Goal: Task Accomplishment & Management: Manage account settings

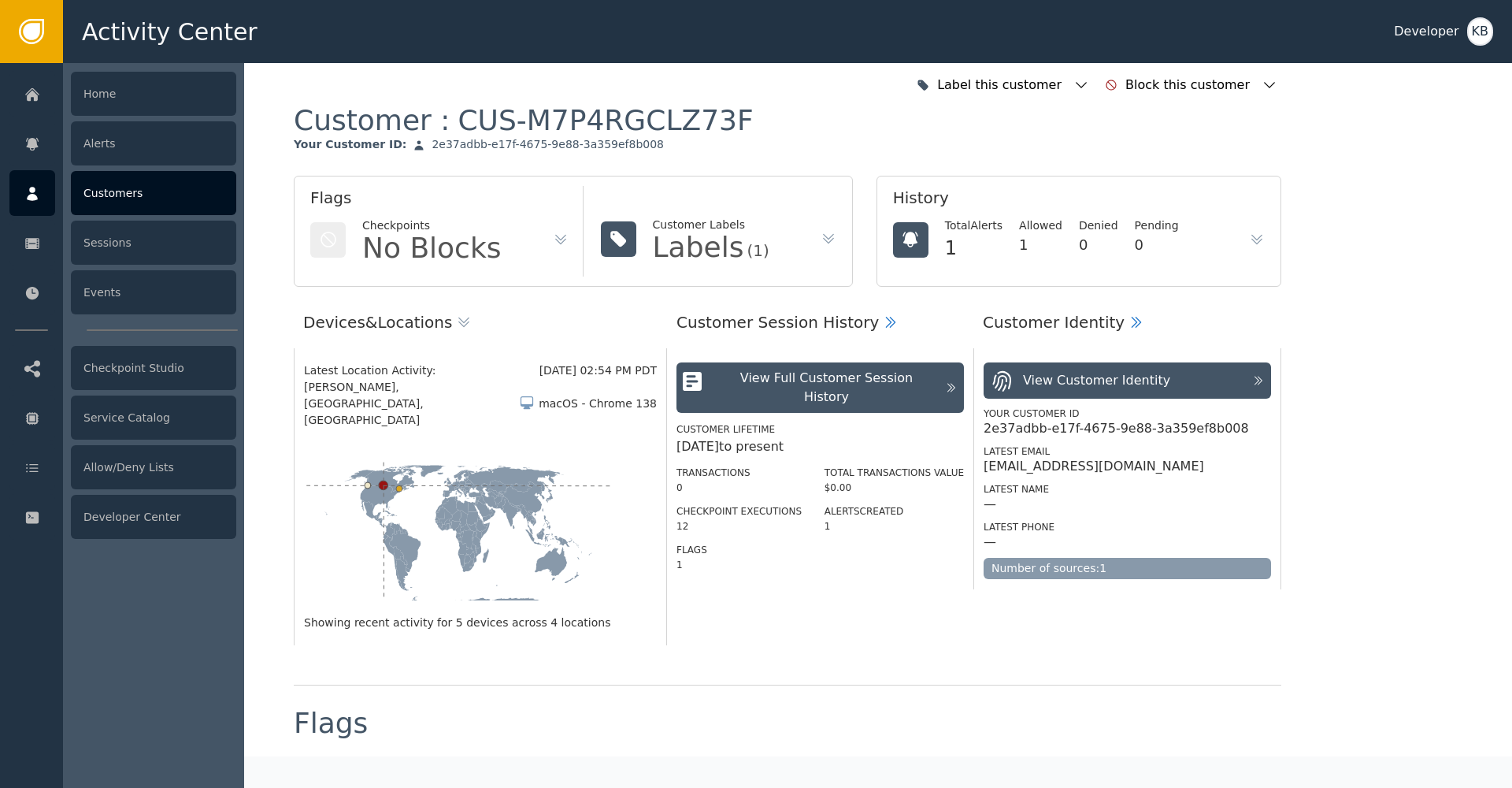
click at [106, 197] on div "Customers" at bounding box center [154, 193] width 165 height 44
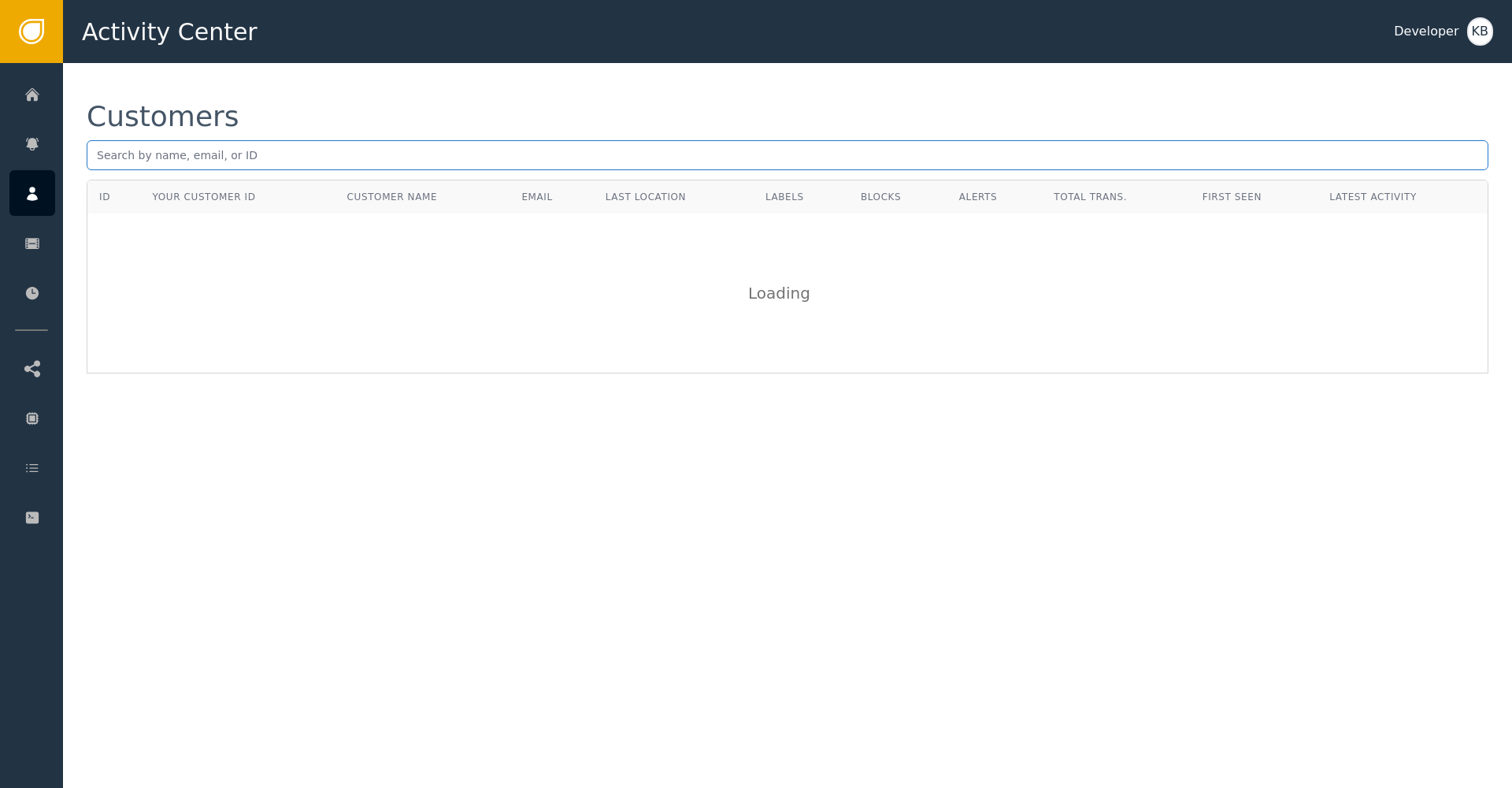
click at [256, 165] on input "text" at bounding box center [788, 155] width 1402 height 30
paste input ", [EMAIL_ADDRESS][DOMAIN_NAME]"
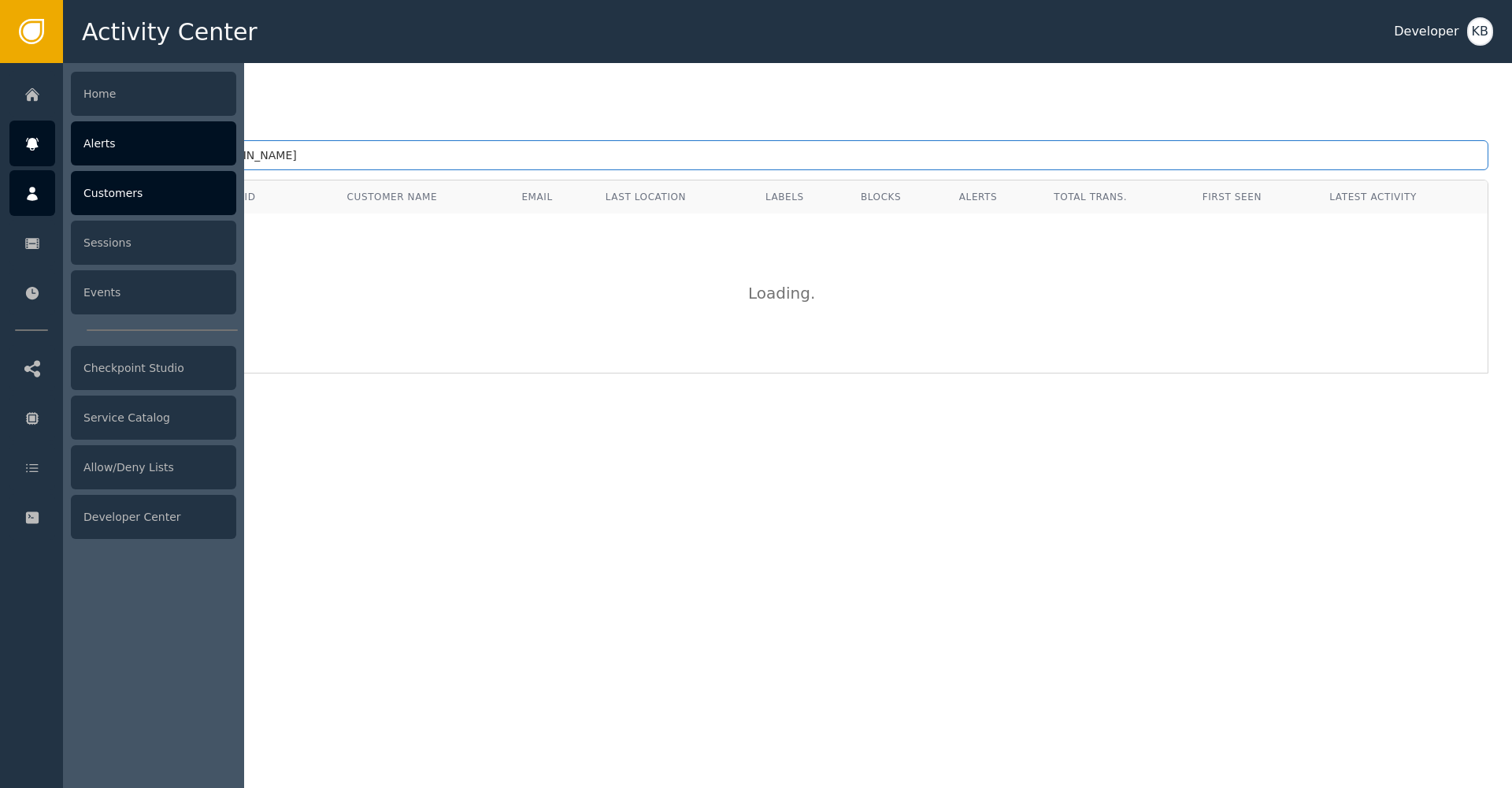
drag, startPoint x: 104, startPoint y: 156, endPoint x: 29, endPoint y: 155, distance: 75.0
click at [30, 63] on div "Activity Center Developer KB Home Alerts Customers Sessions Events Checkpoint S…" at bounding box center [756, 31] width 1512 height 63
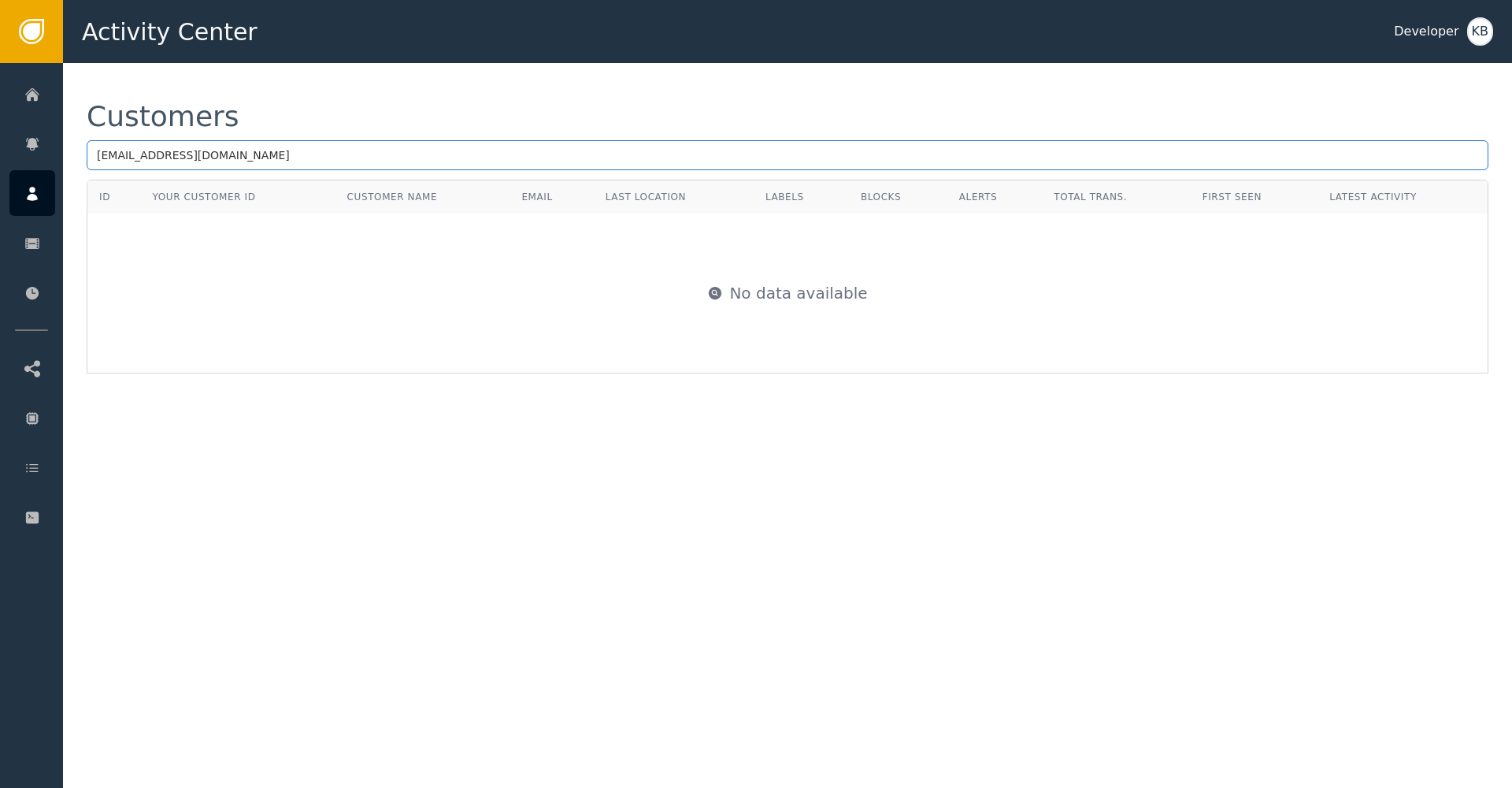
click at [449, 159] on input "[EMAIL_ADDRESS][DOMAIN_NAME]" at bounding box center [788, 155] width 1402 height 30
click at [95, 150] on input "[EMAIL_ADDRESS][DOMAIN_NAME]" at bounding box center [788, 155] width 1402 height 30
click at [369, 160] on input "[EMAIL_ADDRESS][DOMAIN_NAME]" at bounding box center [788, 155] width 1402 height 30
drag, startPoint x: 99, startPoint y: 157, endPoint x: 205, endPoint y: 160, distance: 106.0
click at [99, 157] on input "[EMAIL_ADDRESS][DOMAIN_NAME]" at bounding box center [788, 155] width 1402 height 30
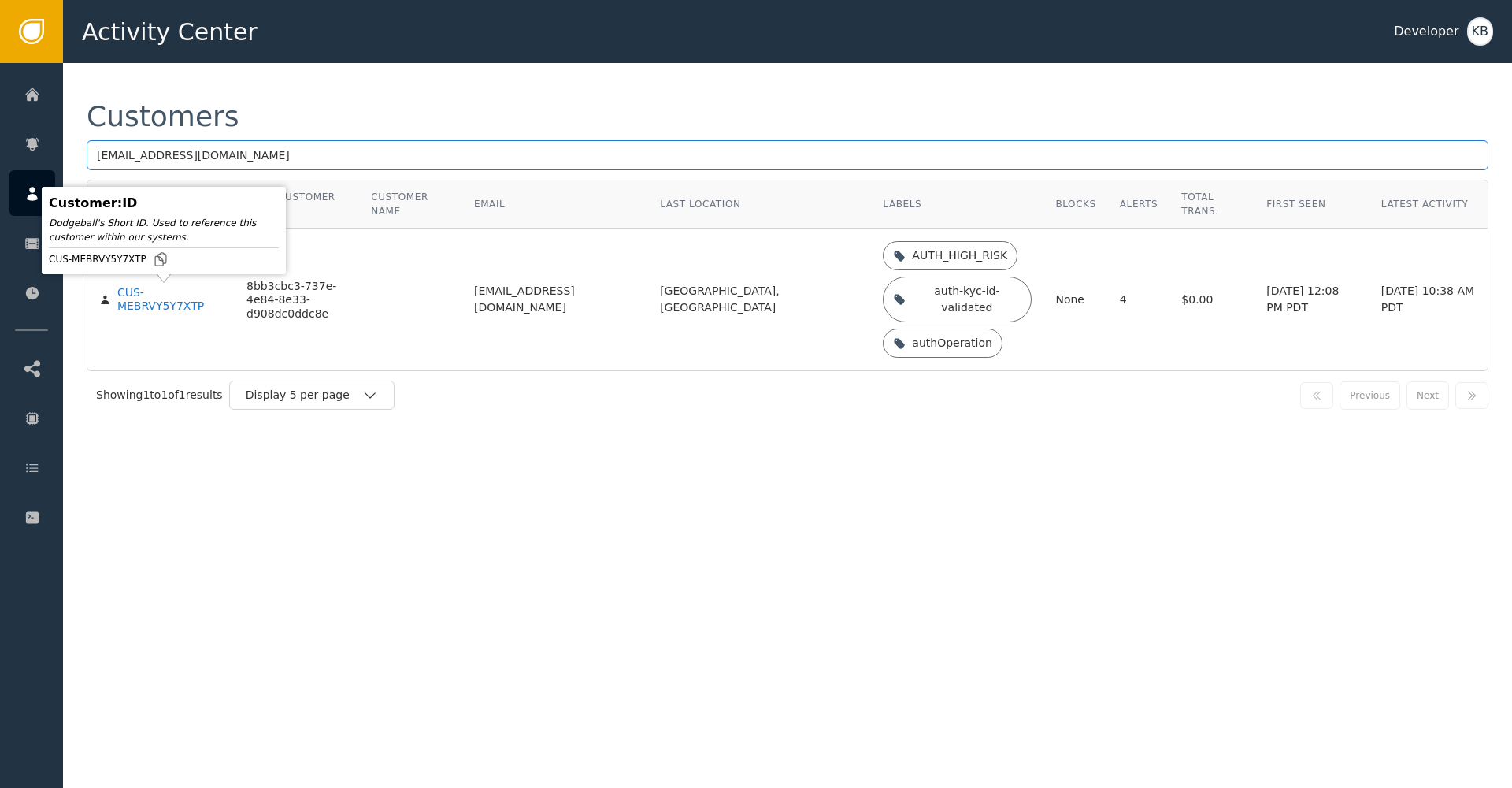
type input "[EMAIL_ADDRESS][DOMAIN_NAME]"
click at [173, 63] on body "Activity Center Developer KB Home Alerts Customers Sessions Events Checkpoint S…" at bounding box center [756, 31] width 1512 height 63
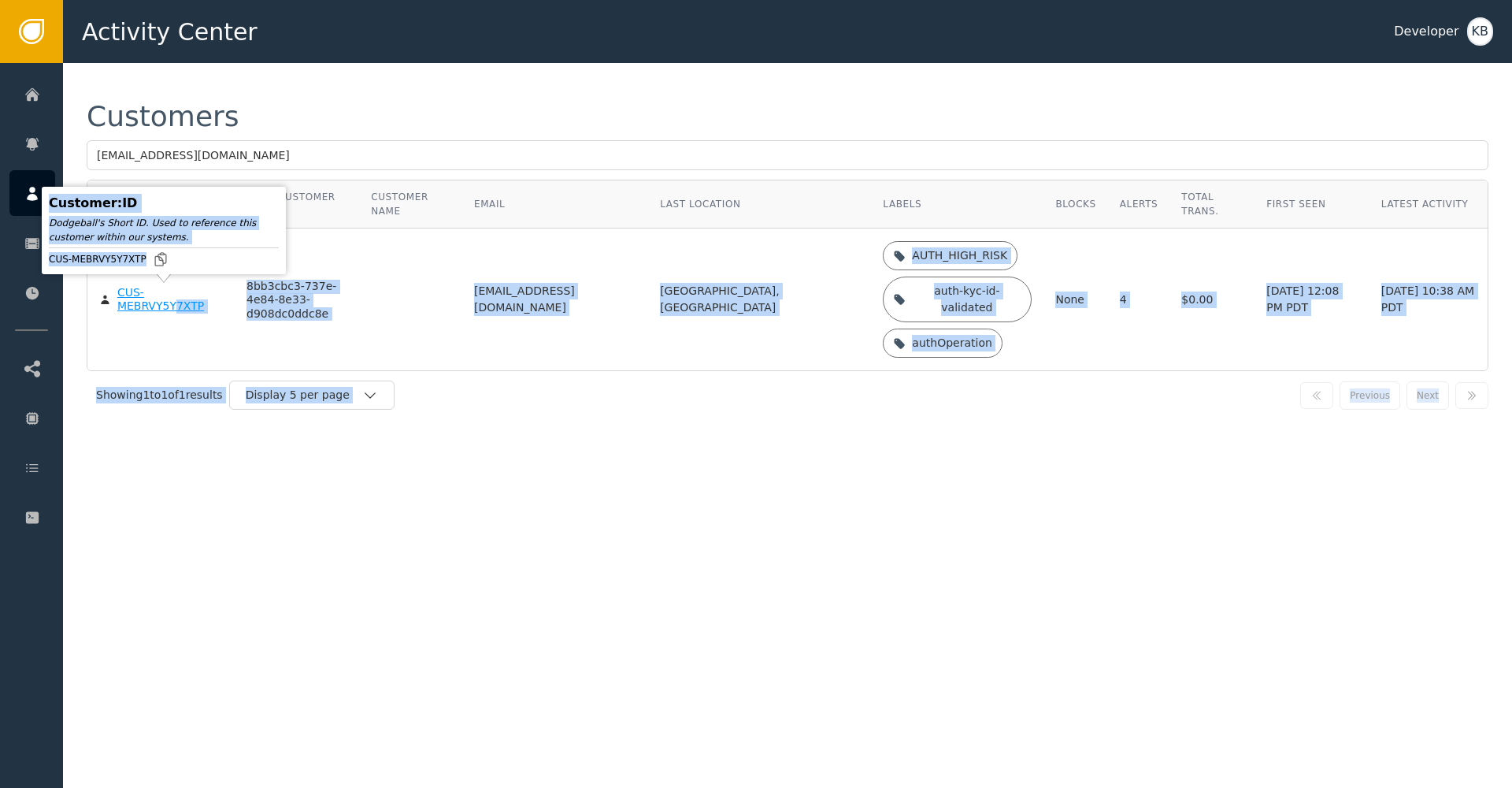
click at [173, 309] on div "CUS-MEBRVY5Y7XTP" at bounding box center [170, 299] width 105 height 28
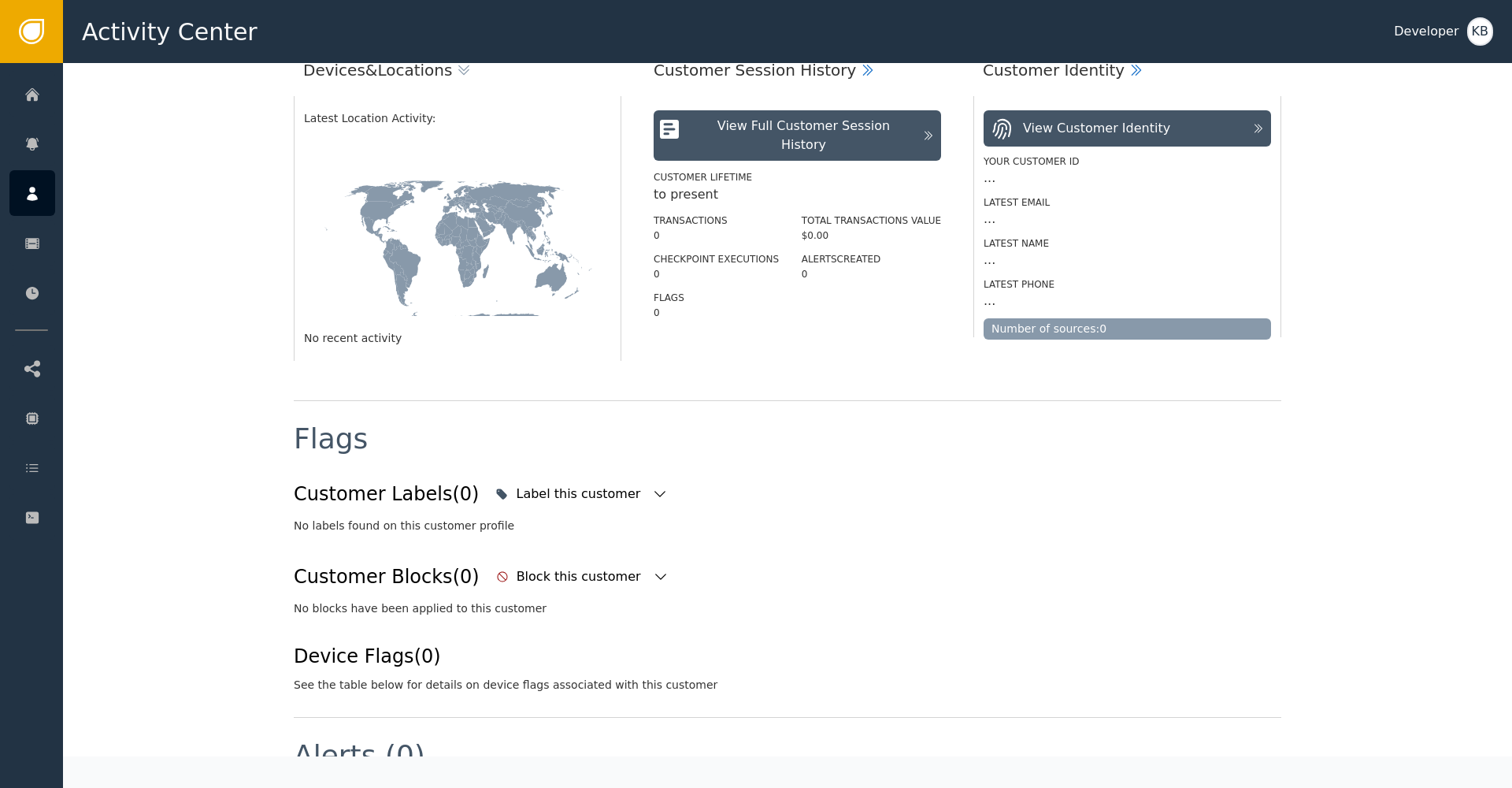
scroll to position [278, 0]
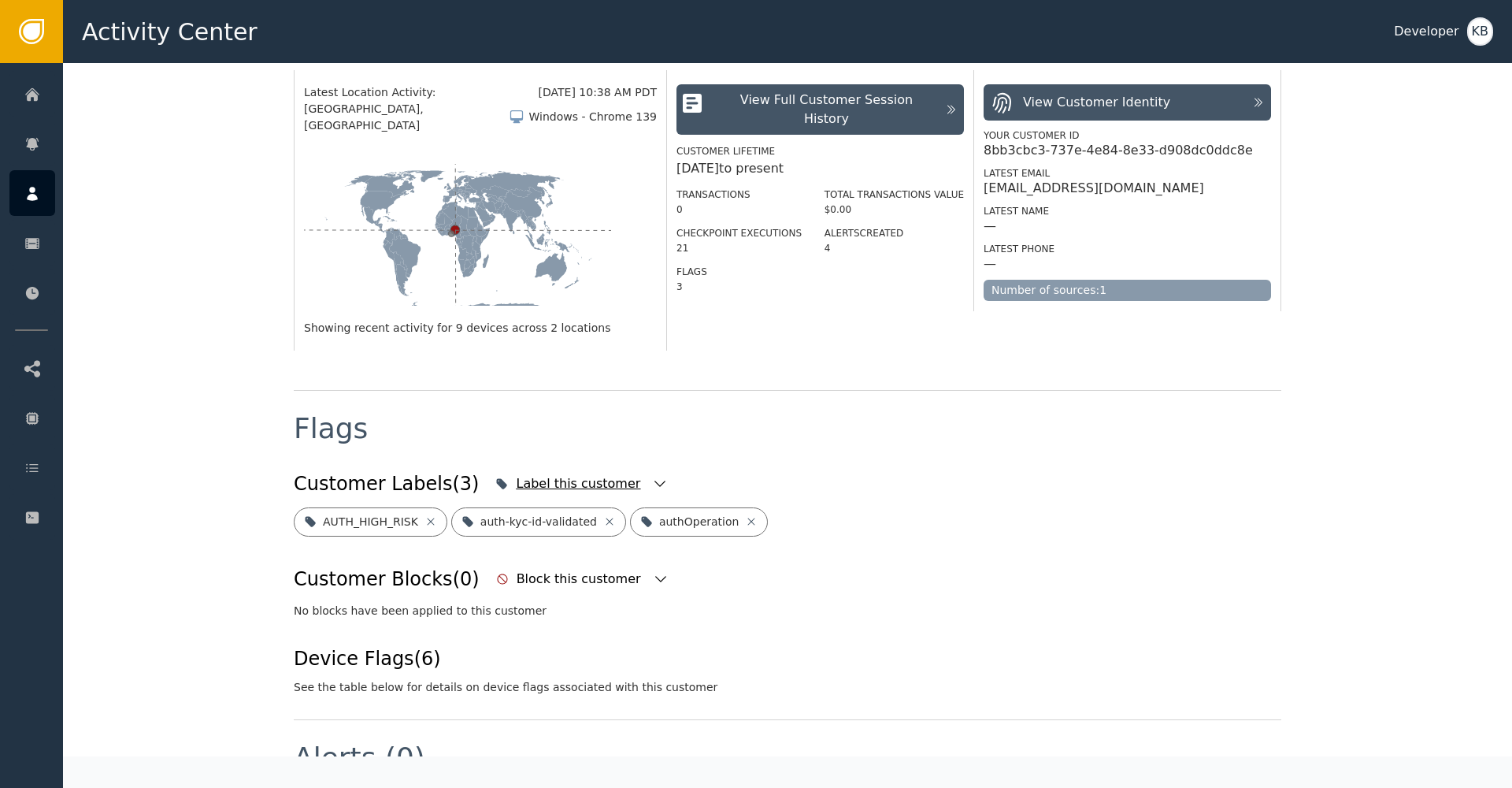
click at [626, 476] on div "Label this customer" at bounding box center [581, 483] width 180 height 34
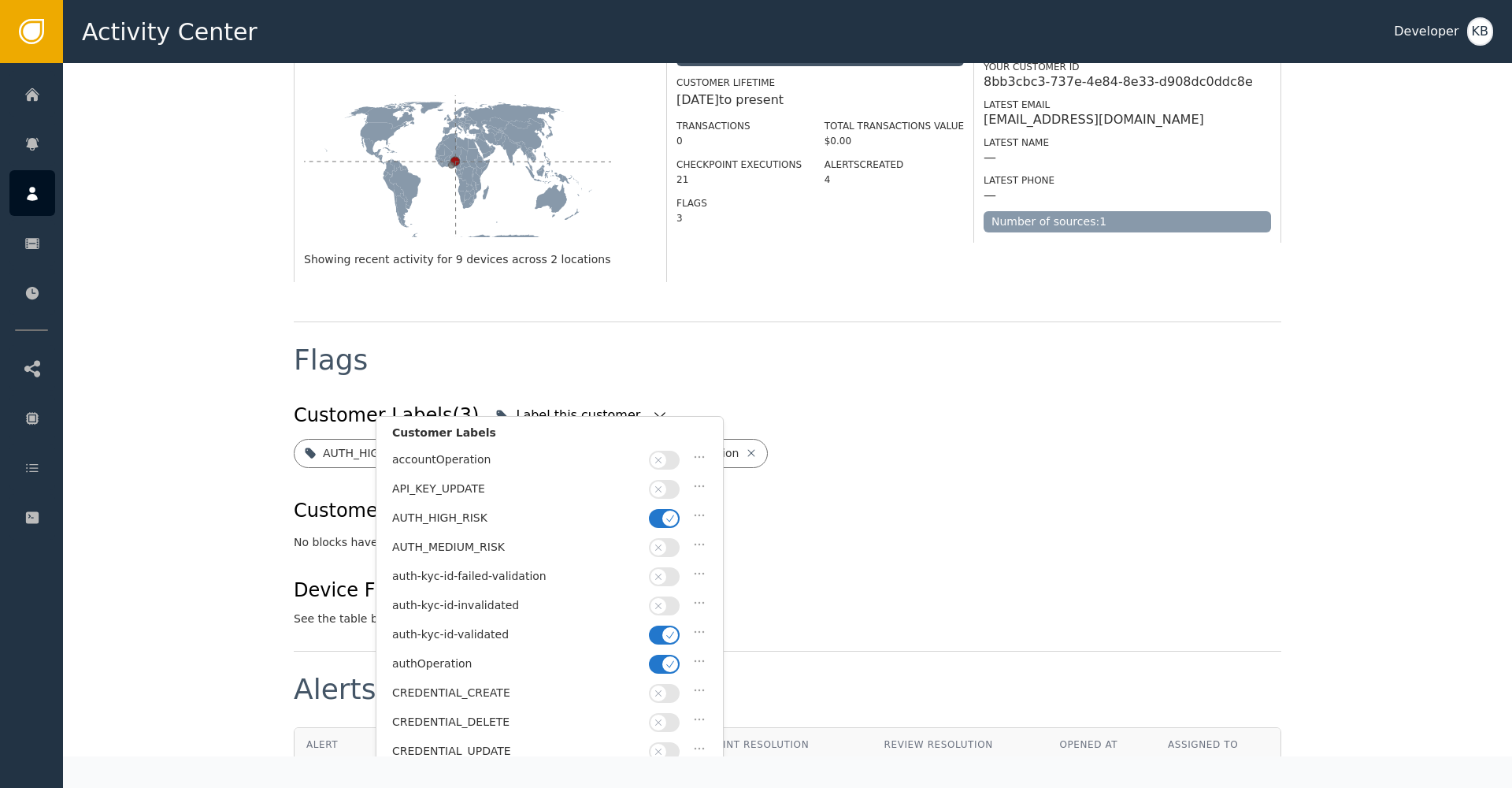
scroll to position [372, 0]
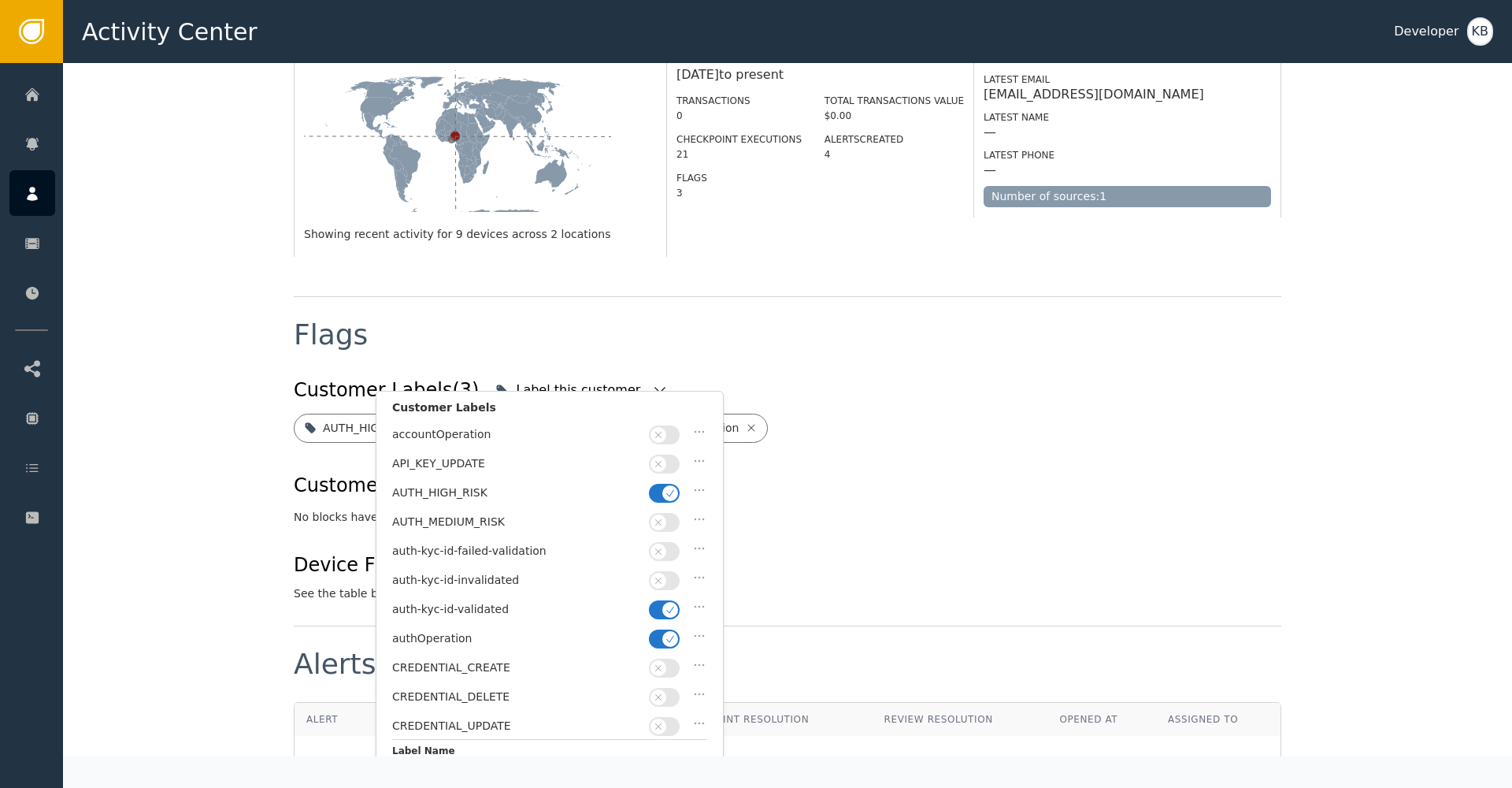
drag, startPoint x: 671, startPoint y: 497, endPoint x: 670, endPoint y: 524, distance: 27.0
click at [671, 497] on span "button" at bounding box center [670, 493] width 16 height 16
click at [677, 631] on span "button" at bounding box center [670, 638] width 16 height 16
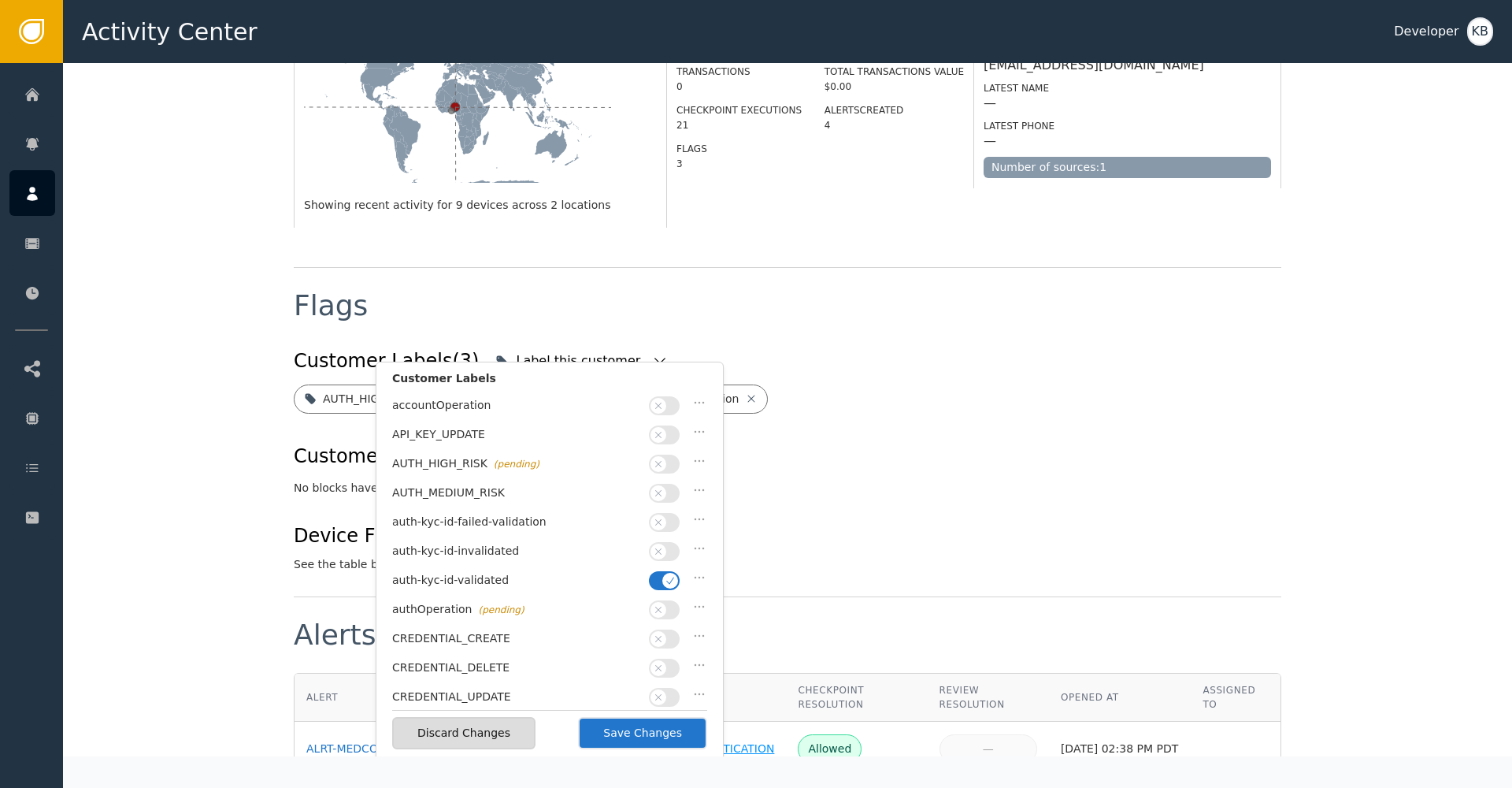
click at [668, 728] on button "Save Changes" at bounding box center [642, 733] width 129 height 33
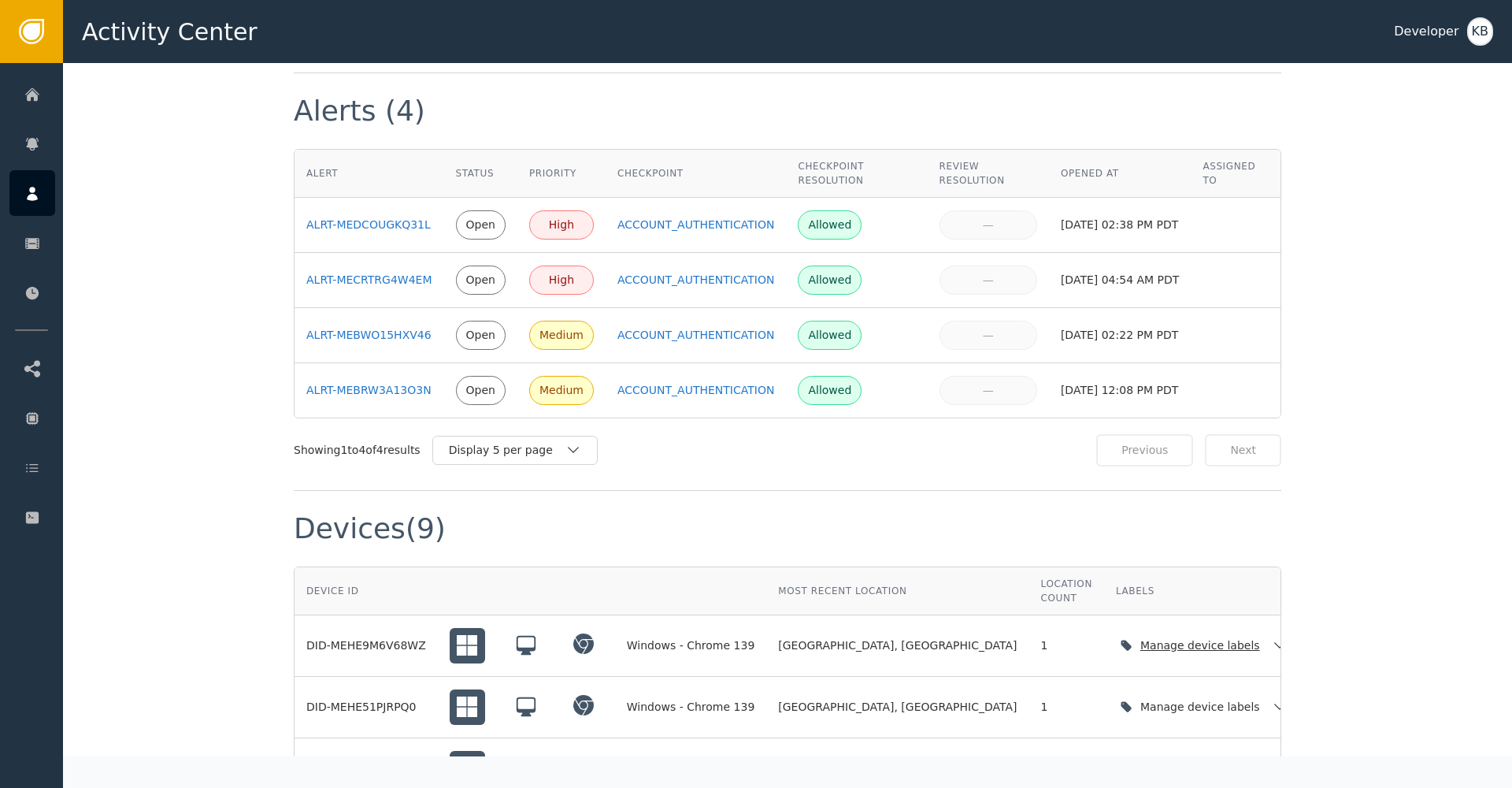
scroll to position [1030, 0]
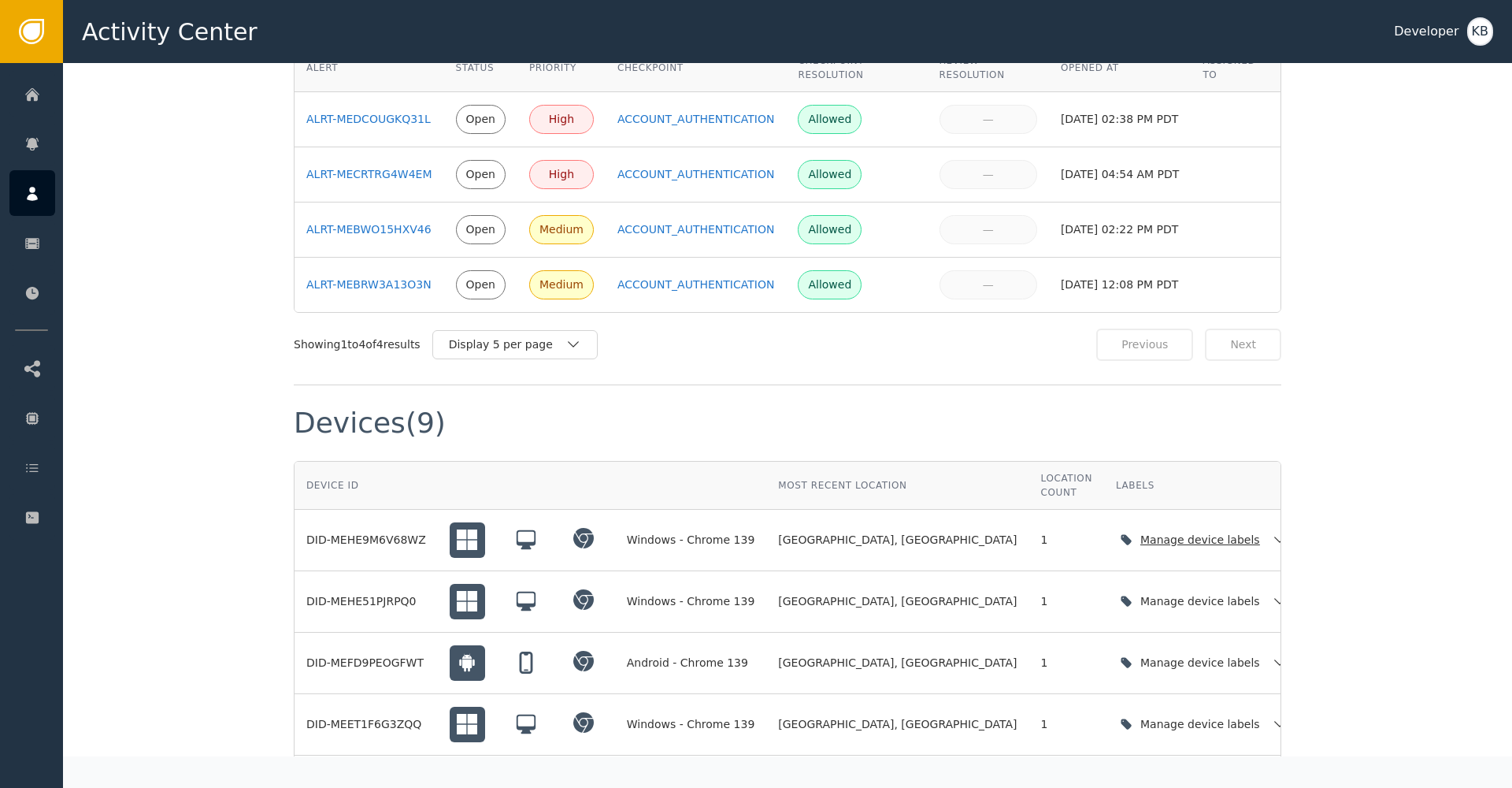
click at [1272, 531] on icon "button" at bounding box center [1280, 539] width 16 height 16
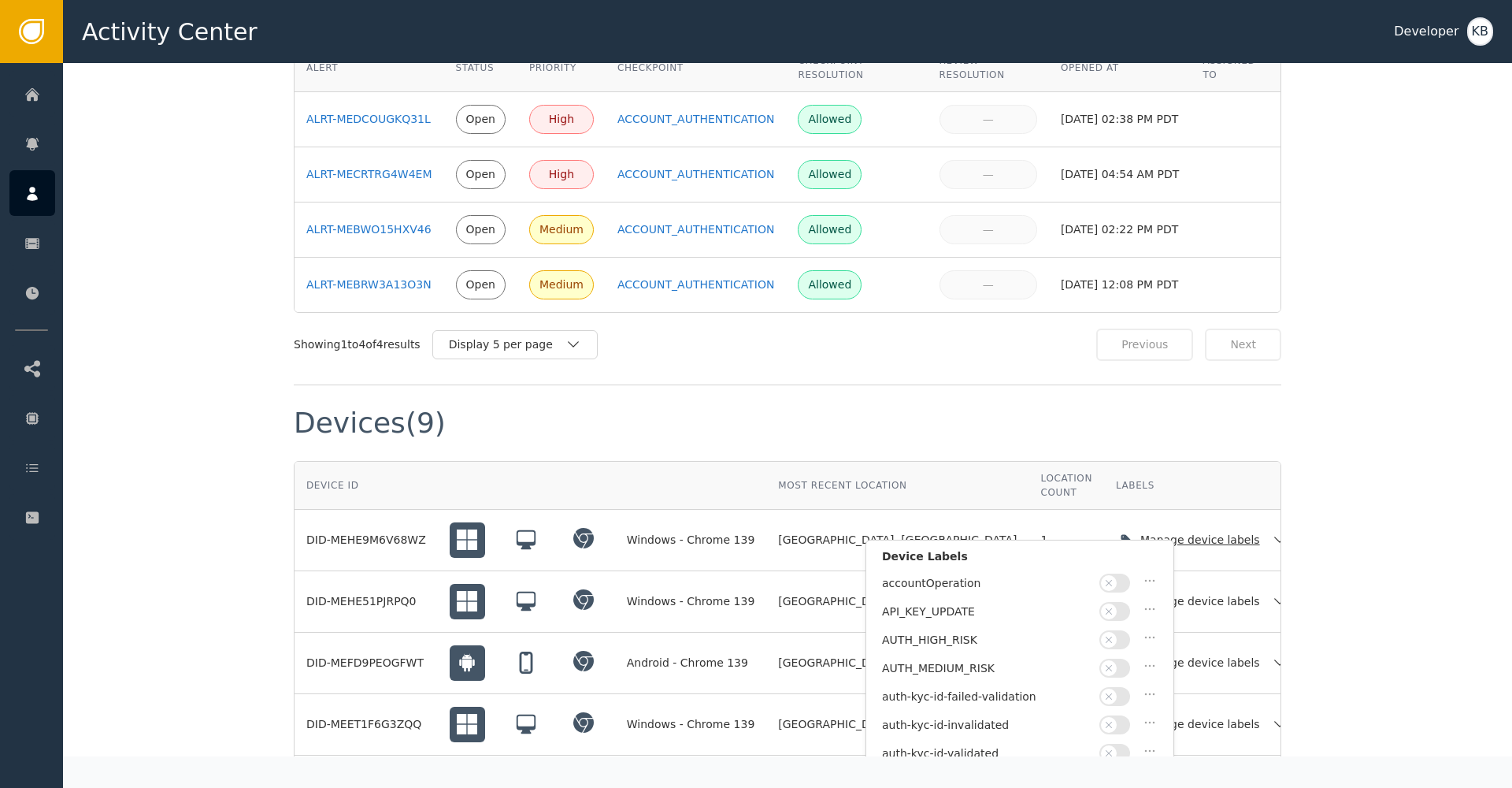
scroll to position [86, 0]
click at [1129, 634] on div at bounding box center [1116, 638] width 34 height 19
click at [1128, 659] on button "button" at bounding box center [1114, 667] width 31 height 19
drag, startPoint x: 1262, startPoint y: 641, endPoint x: 1236, endPoint y: 641, distance: 26.0
click at [1315, 654] on div "[DATE] 12:30 AM PDT" at bounding box center [1373, 663] width 118 height 17
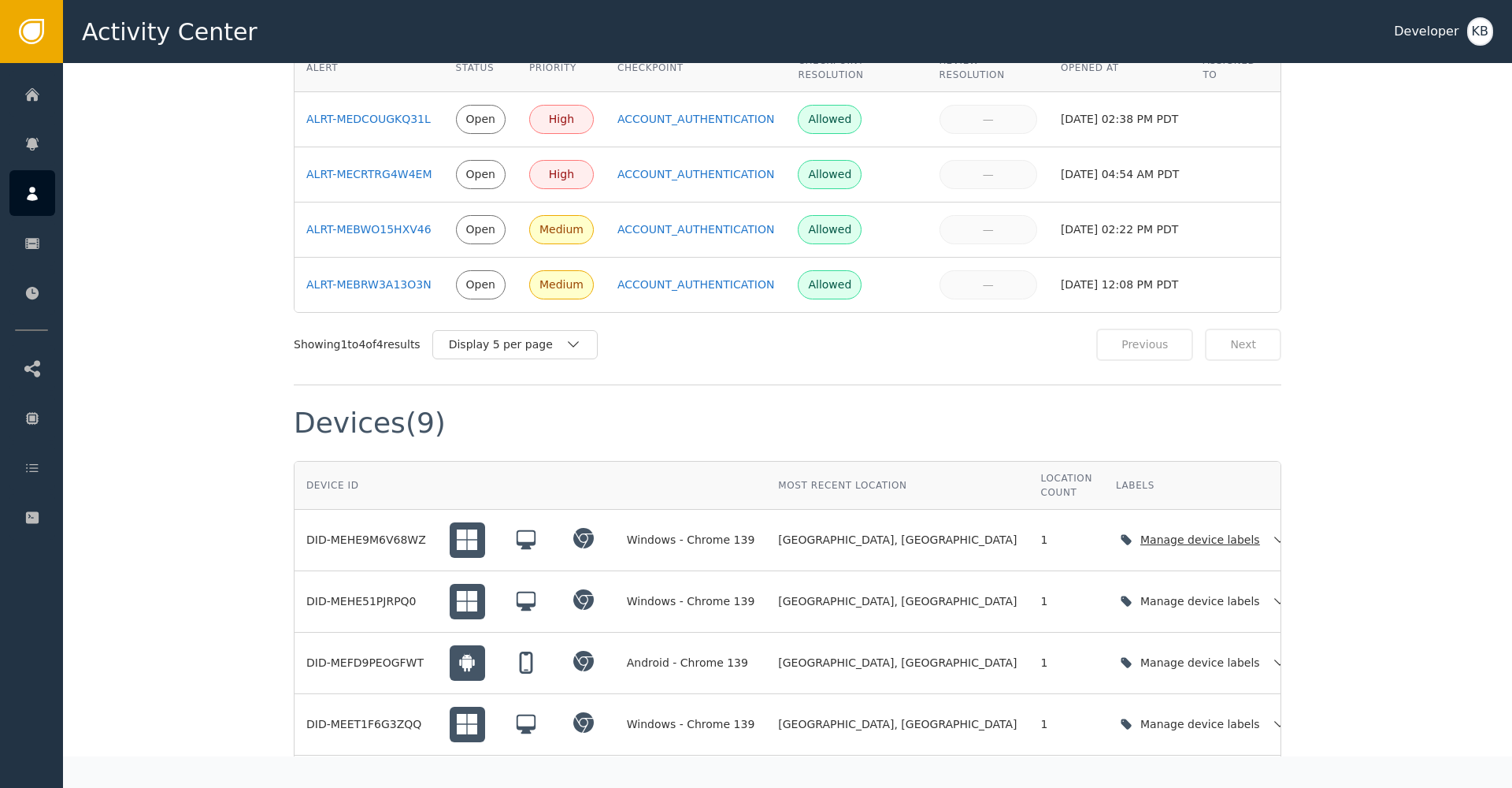
click at [1116, 531] on div "Manage device labels" at bounding box center [1204, 540] width 175 height 33
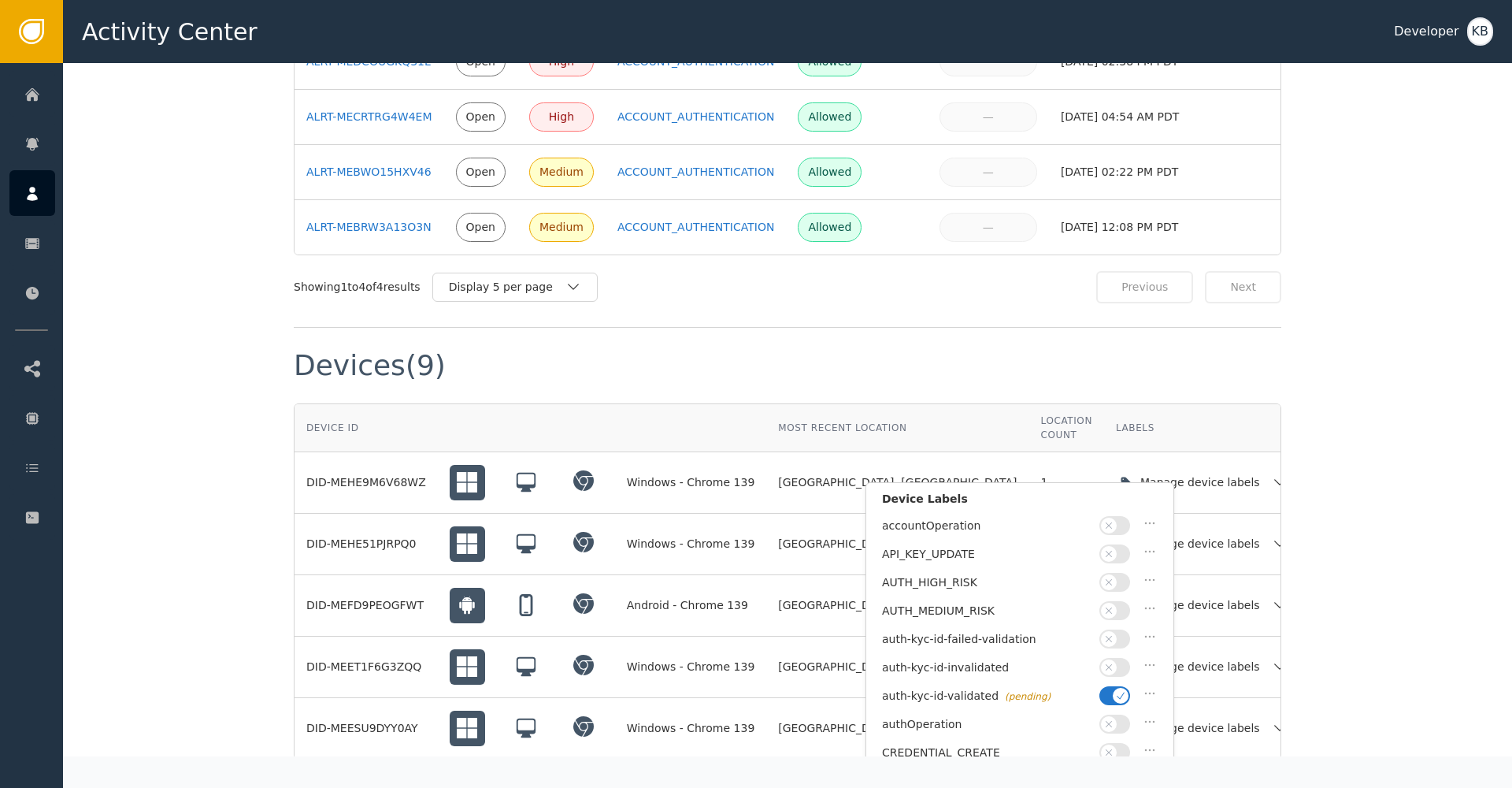
scroll to position [1234, 0]
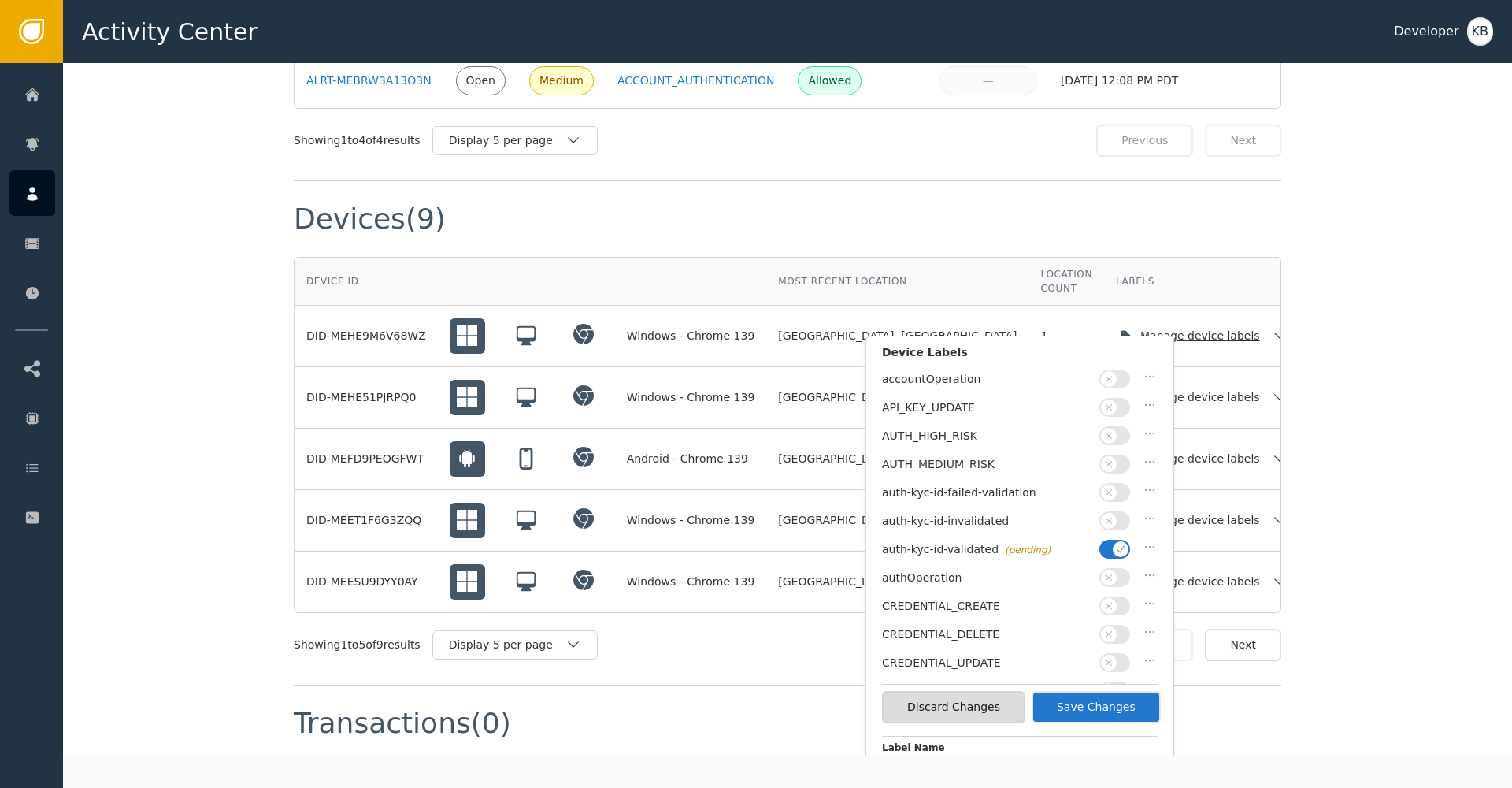
click at [1142, 702] on button "Save Changes" at bounding box center [1096, 707] width 129 height 33
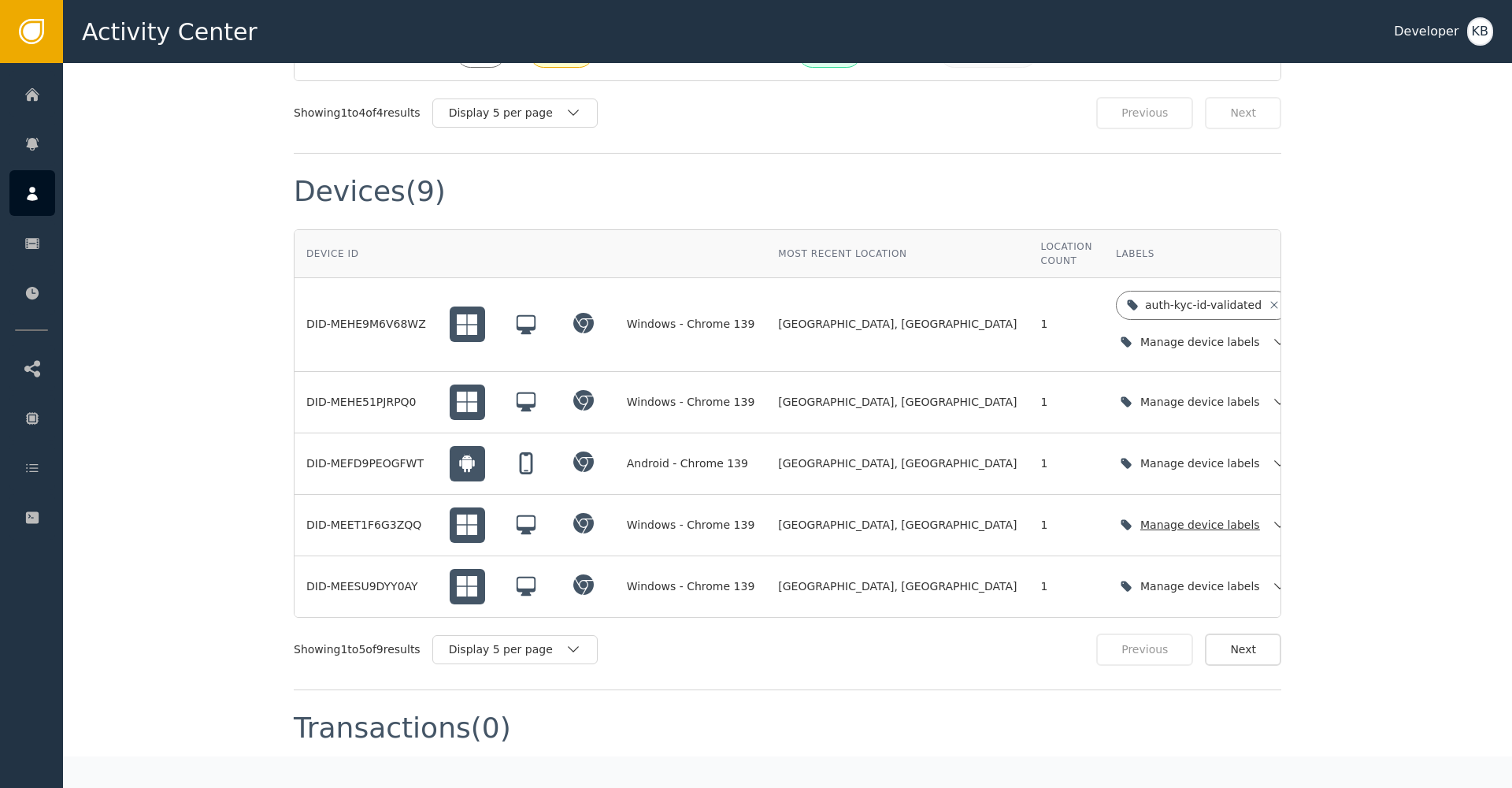
scroll to position [1264, 0]
click at [1272, 392] on icon "button" at bounding box center [1280, 399] width 16 height 16
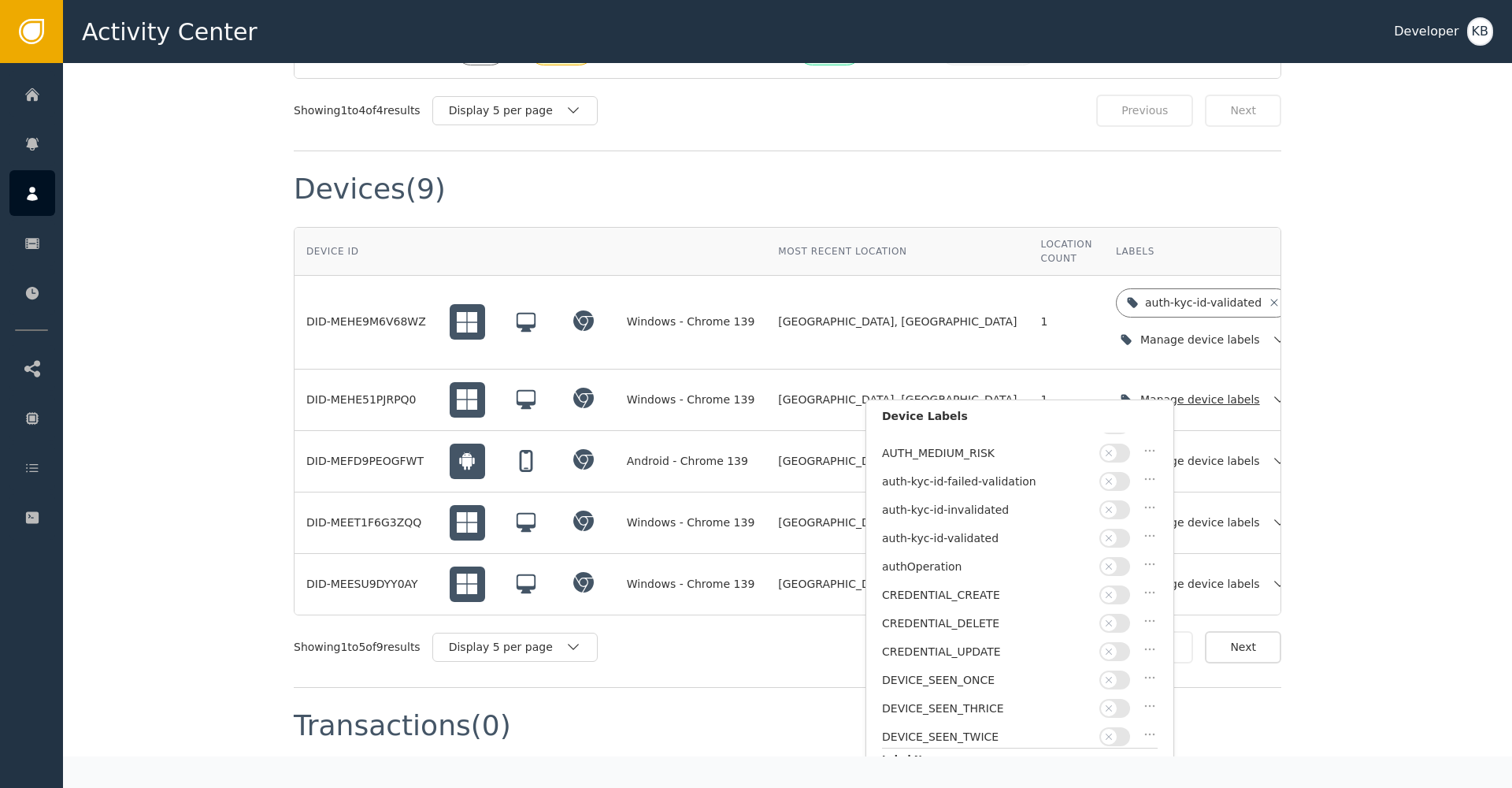
click at [1113, 533] on icon "button" at bounding box center [1109, 537] width 11 height 11
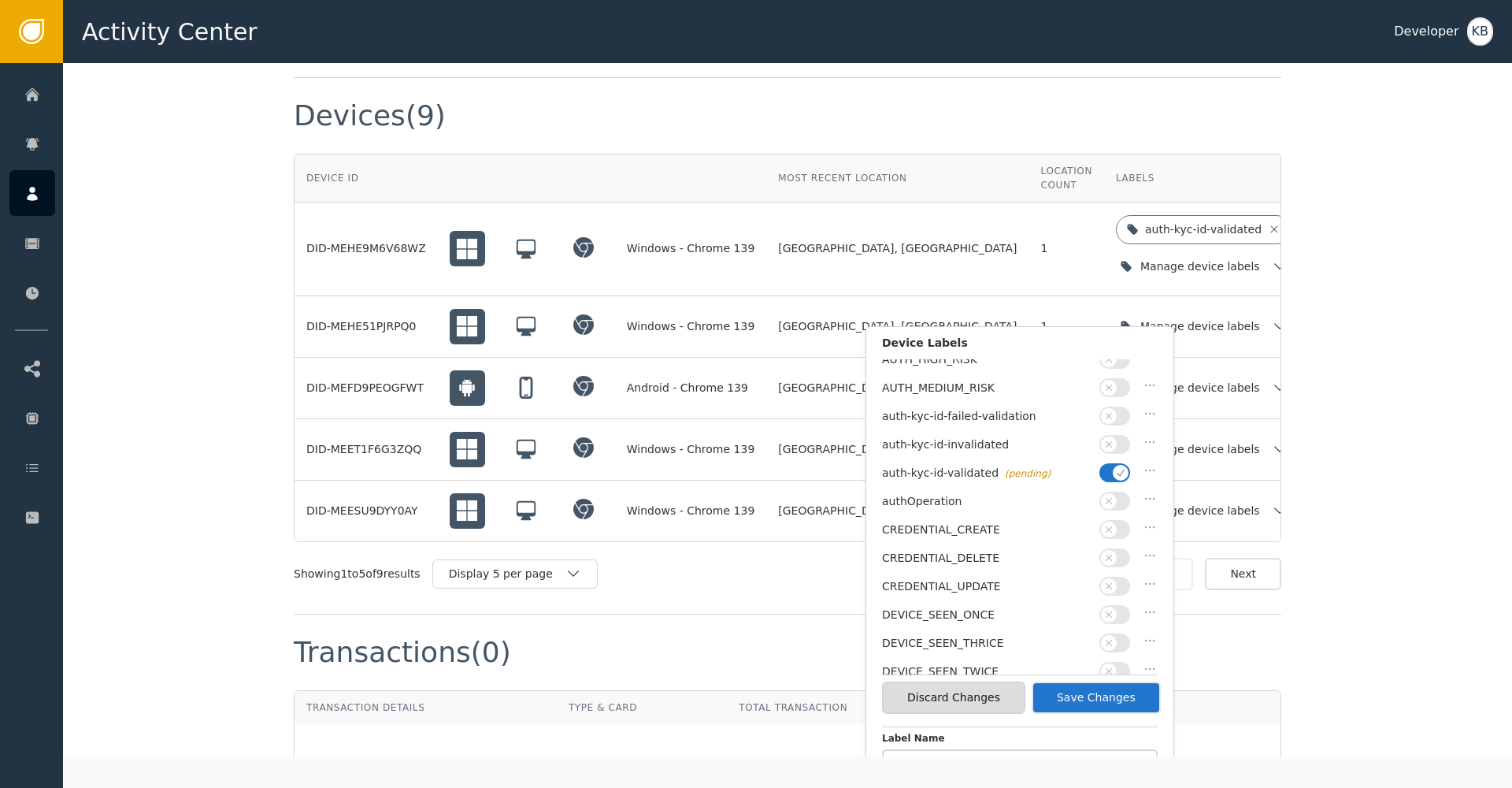
scroll to position [1412, 0]
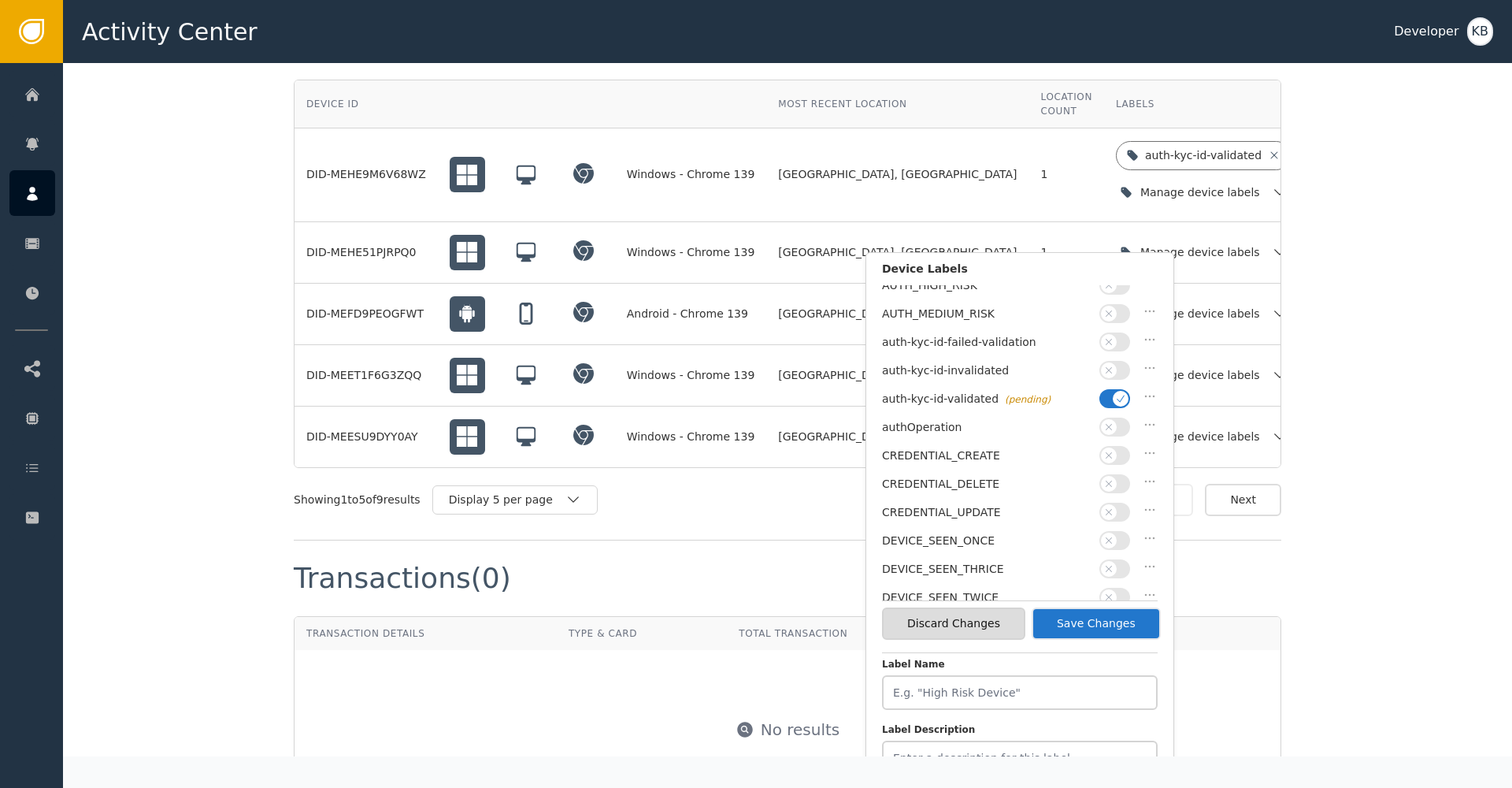
drag, startPoint x: 1104, startPoint y: 614, endPoint x: 1154, endPoint y: 542, distance: 87.7
click at [1104, 614] on button "Save Changes" at bounding box center [1096, 623] width 129 height 33
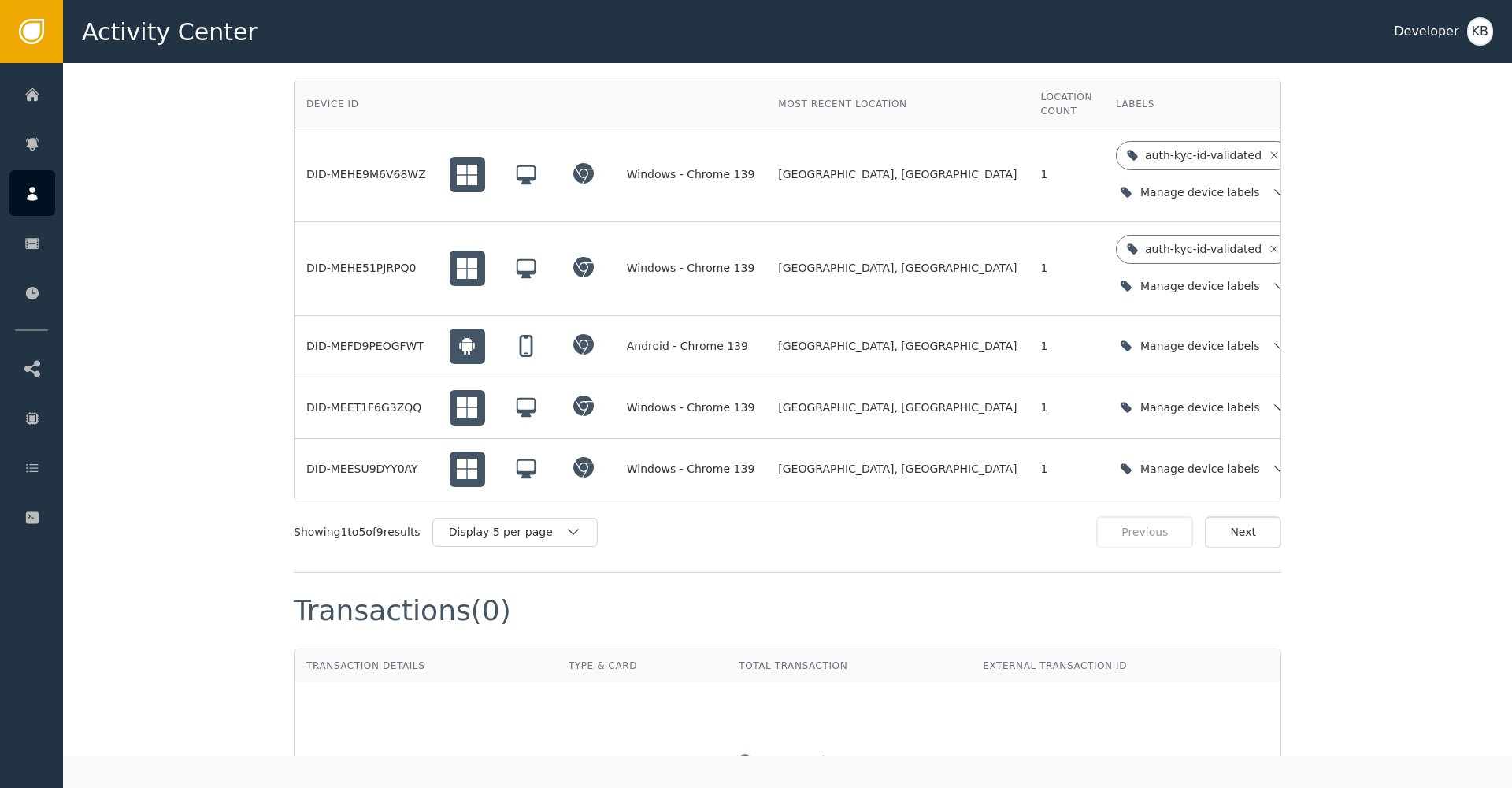
scroll to position [1411, 0]
